Goal: Navigation & Orientation: Find specific page/section

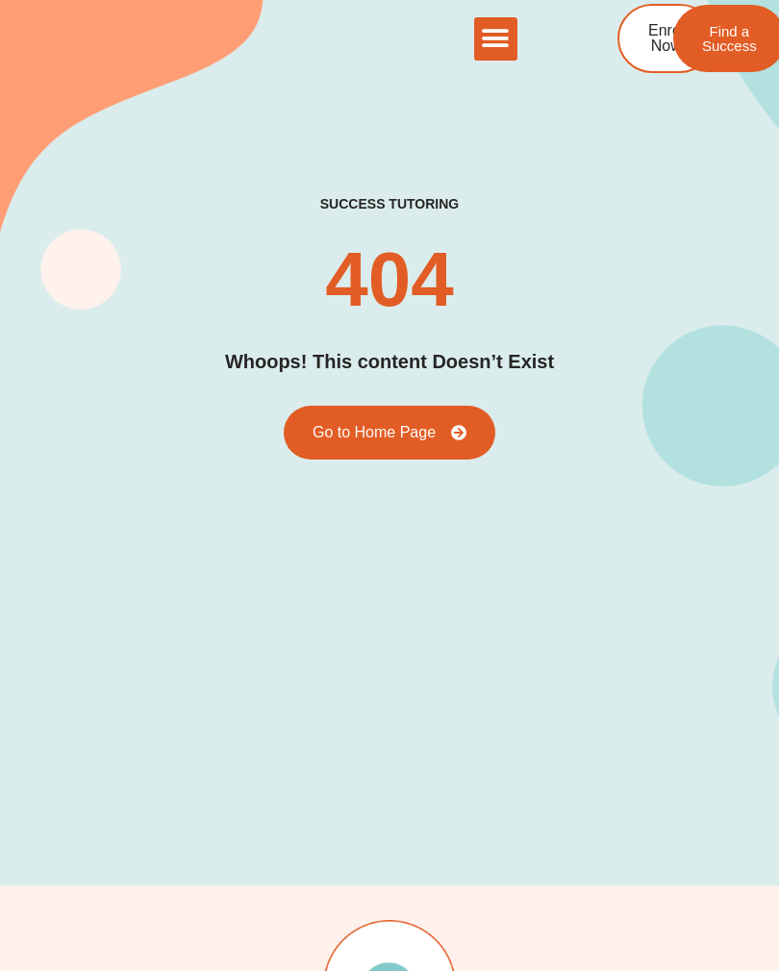
click at [474, 440] on link "Go to Home Page" at bounding box center [389, 433] width 211 height 54
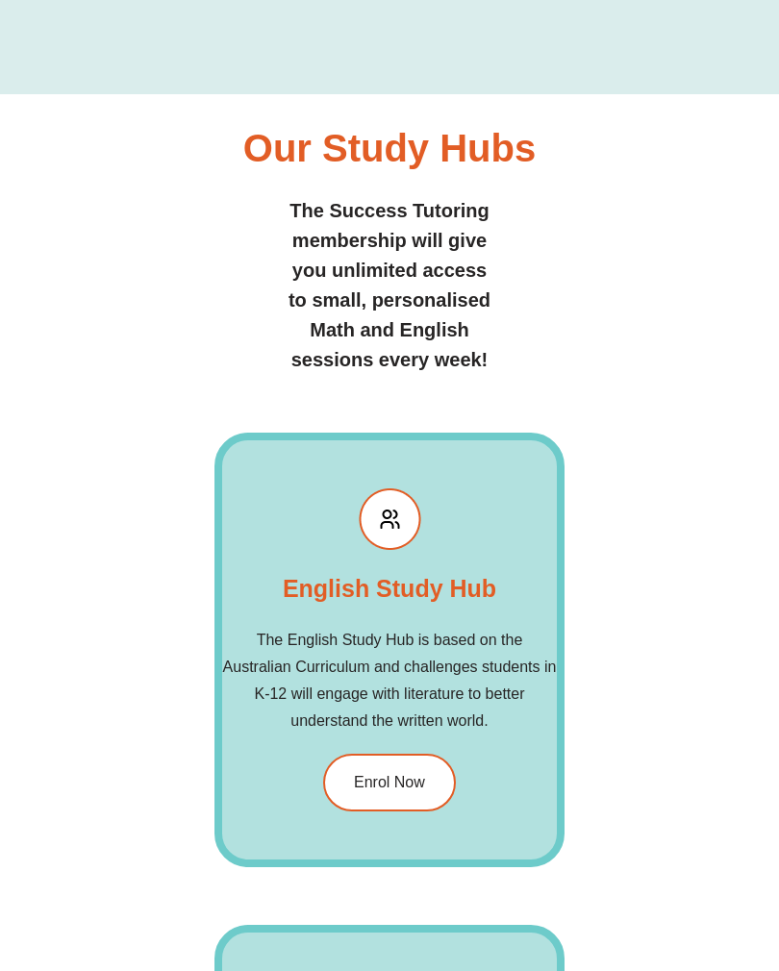
scroll to position [2901, 0]
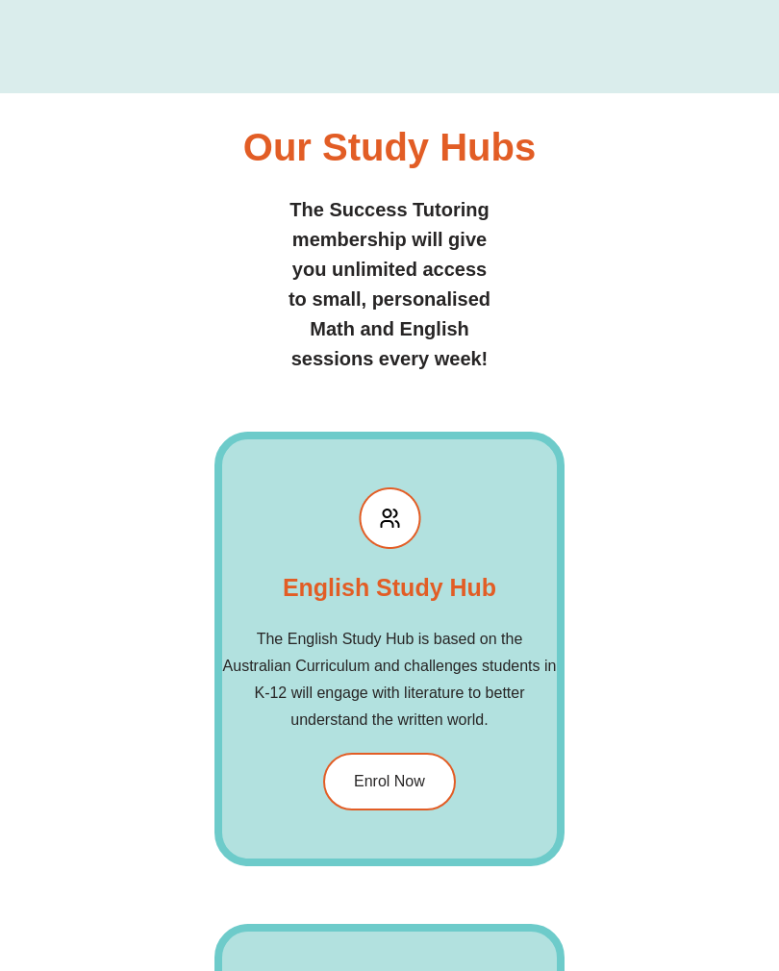
click at [406, 802] on link "Enrol Now" at bounding box center [389, 783] width 133 height 58
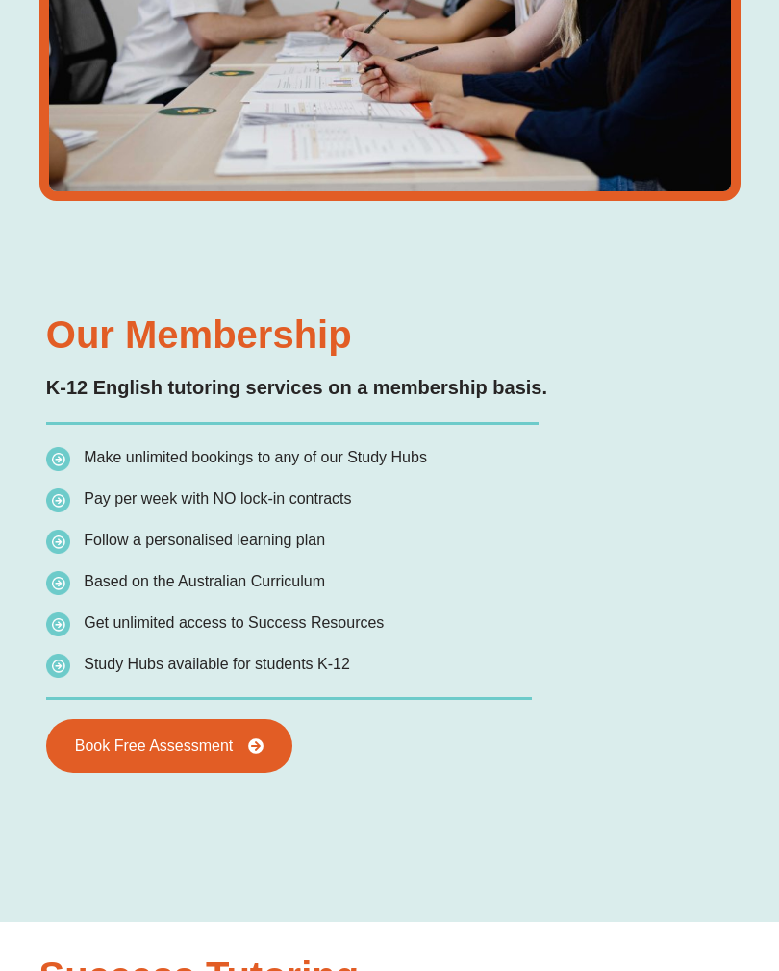
scroll to position [3382, 0]
type input "*"
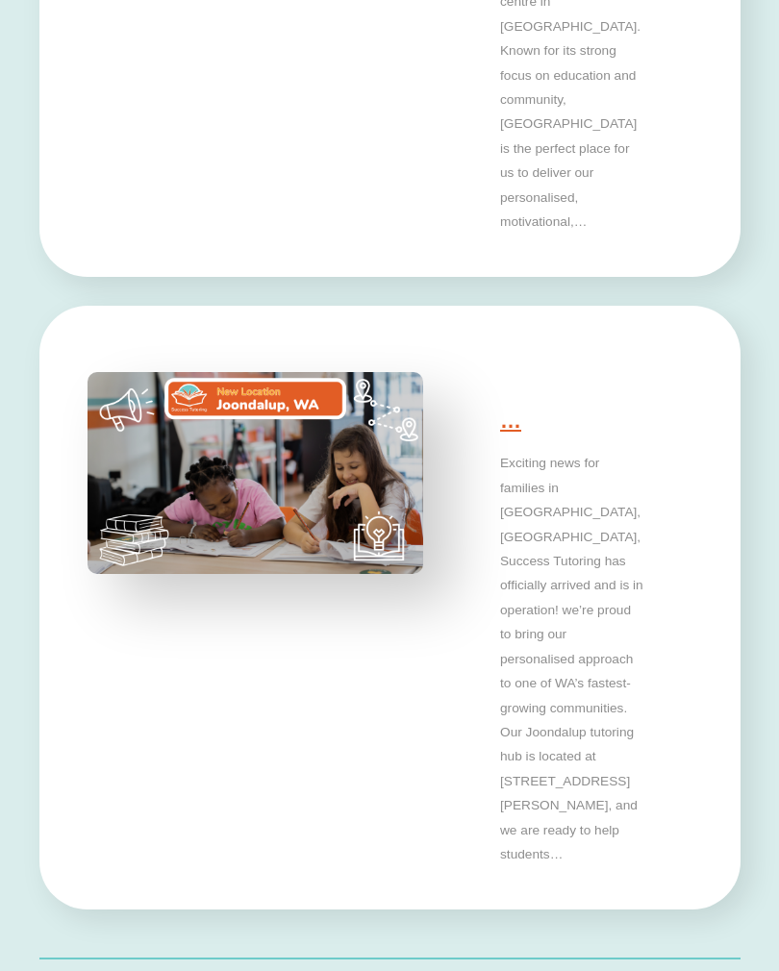
scroll to position [5884, 0]
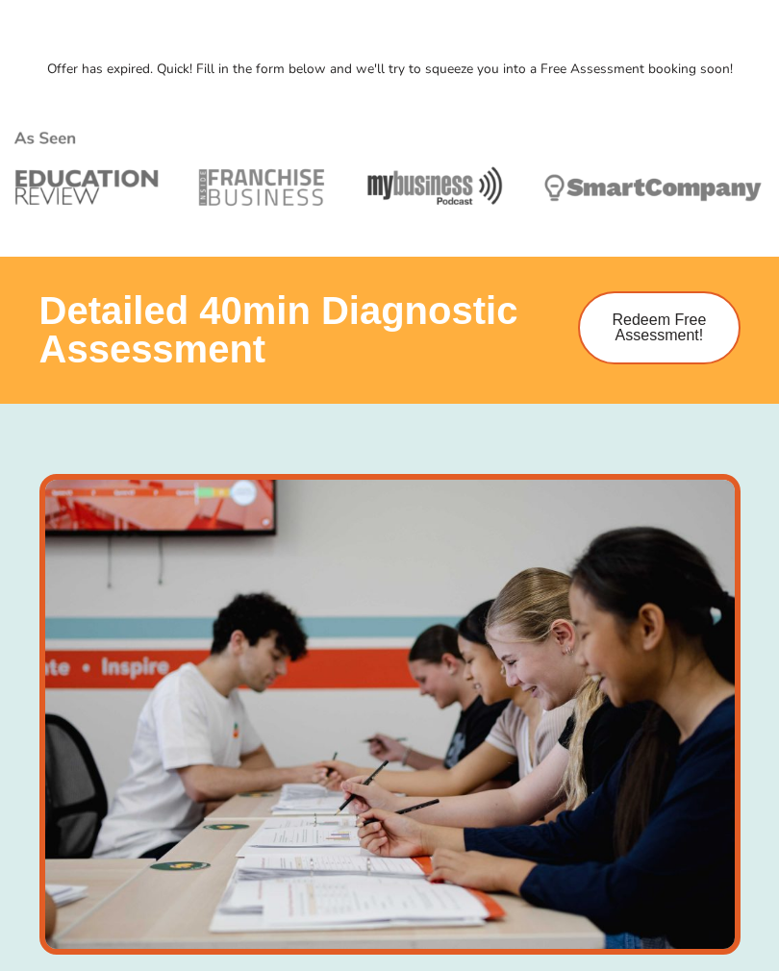
scroll to position [788, 0]
click at [672, 321] on span "Redeem Free Assessment!" at bounding box center [658, 327] width 101 height 31
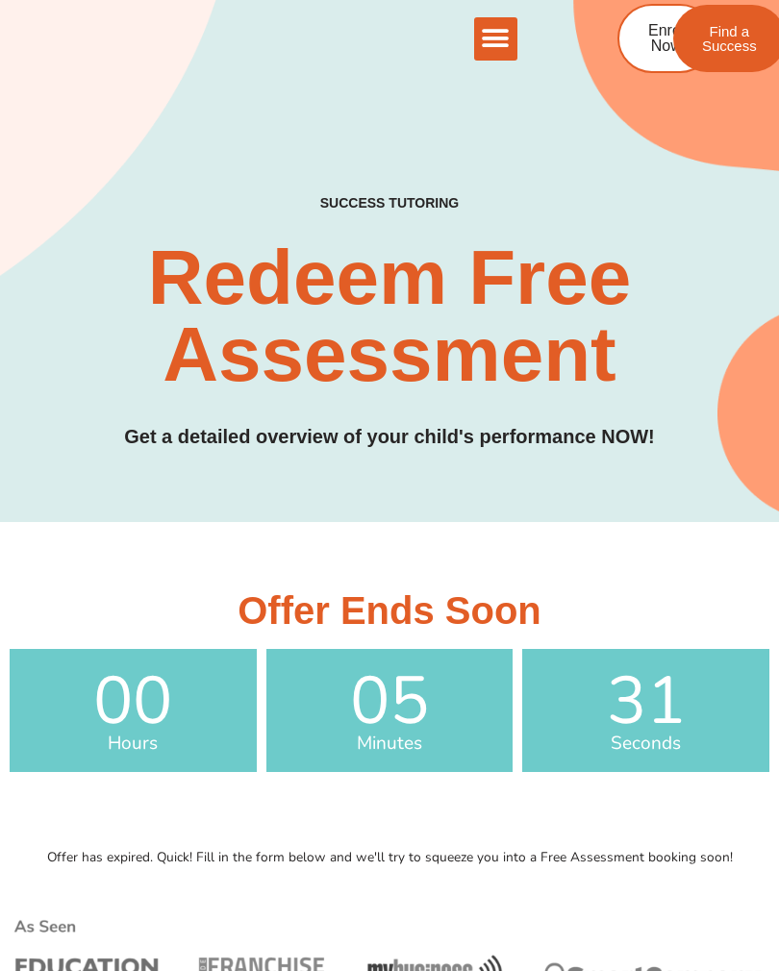
click at [505, 51] on icon "Menu Toggle" at bounding box center [495, 38] width 29 height 29
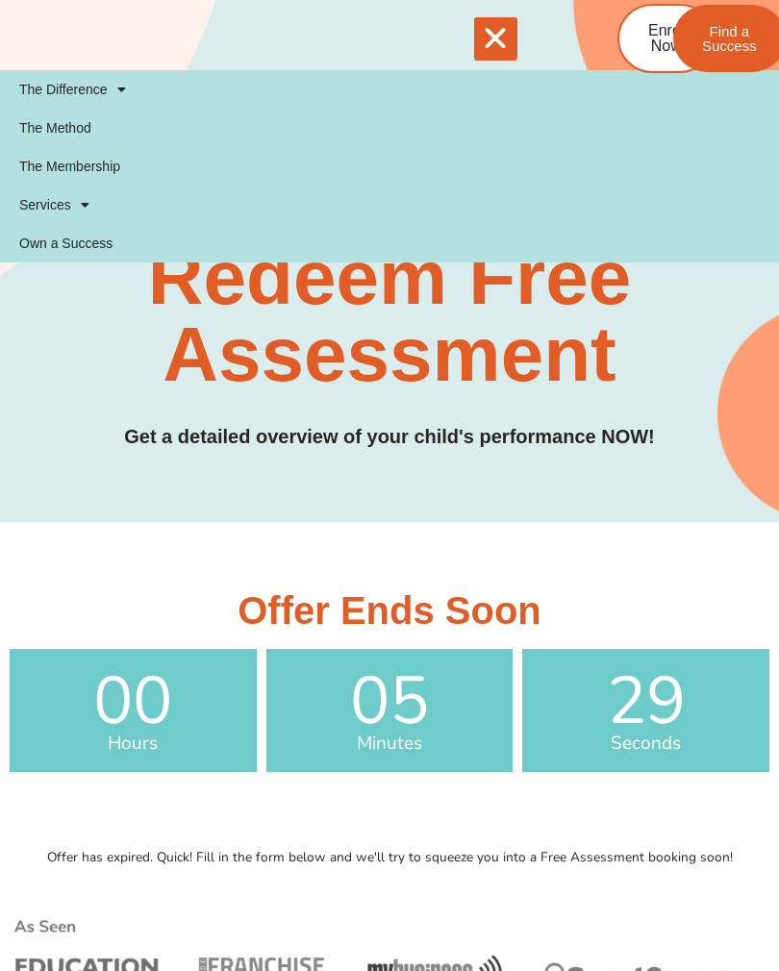
click at [742, 49] on span "Find a Success" at bounding box center [729, 38] width 55 height 29
